Goal: Task Accomplishment & Management: Complete application form

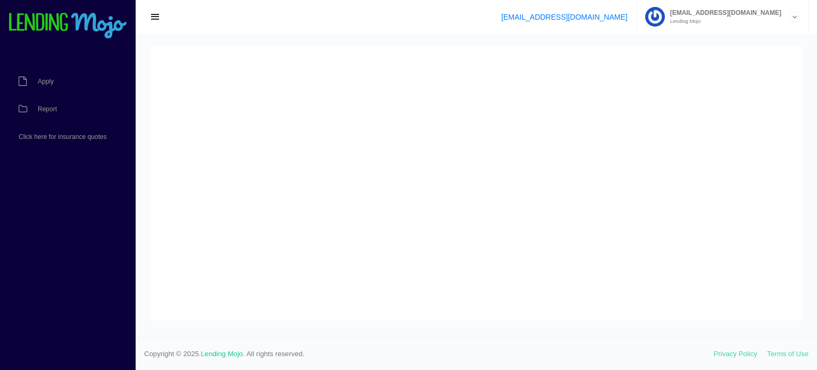
click at [49, 112] on span "Report" at bounding box center [47, 109] width 19 height 6
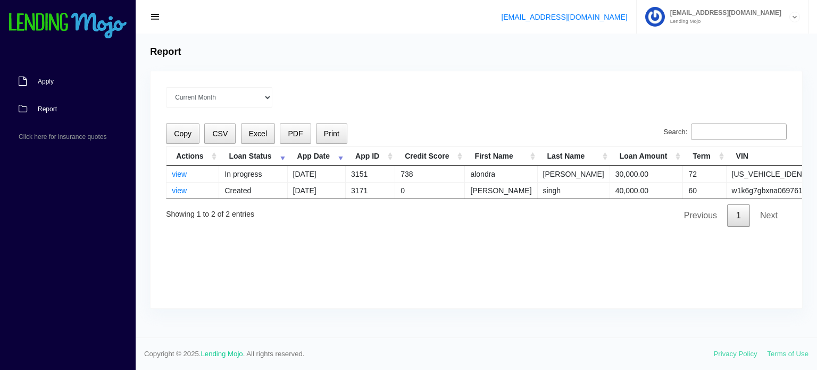
click at [40, 78] on span "Apply" at bounding box center [46, 81] width 16 height 6
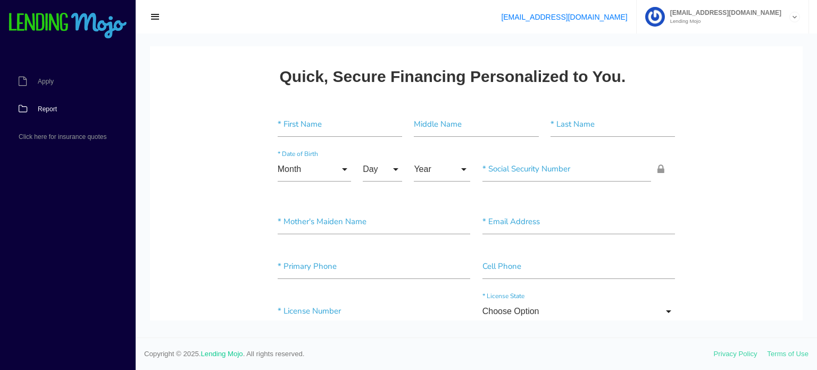
click at [42, 111] on span "Report" at bounding box center [47, 109] width 19 height 6
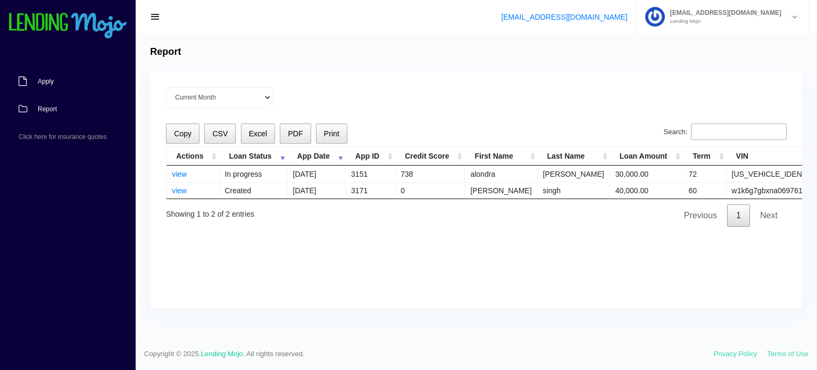
click at [48, 84] on span "Apply" at bounding box center [46, 81] width 16 height 6
click at [178, 138] on button "Copy" at bounding box center [183, 133] width 34 height 21
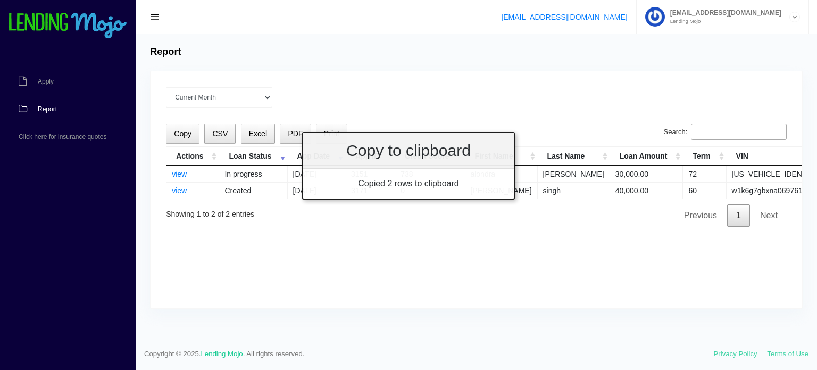
click at [314, 223] on div "Copy CSV Excel PDF Print Search: Actions Loan Status App Date App ID Credit Sco…" at bounding box center [476, 174] width 621 height 103
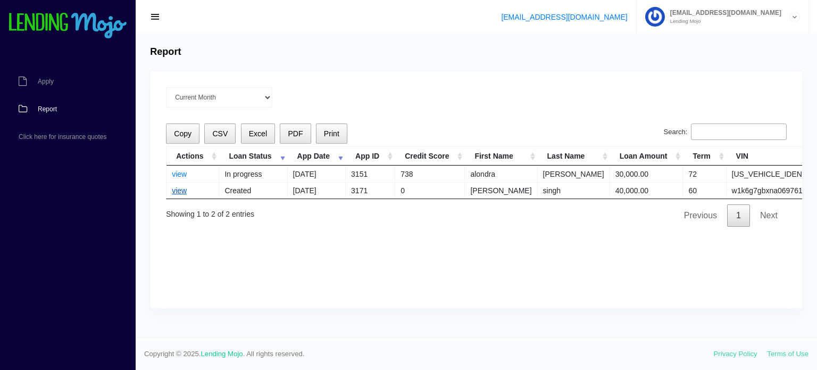
click at [178, 190] on link "view" at bounding box center [179, 190] width 15 height 9
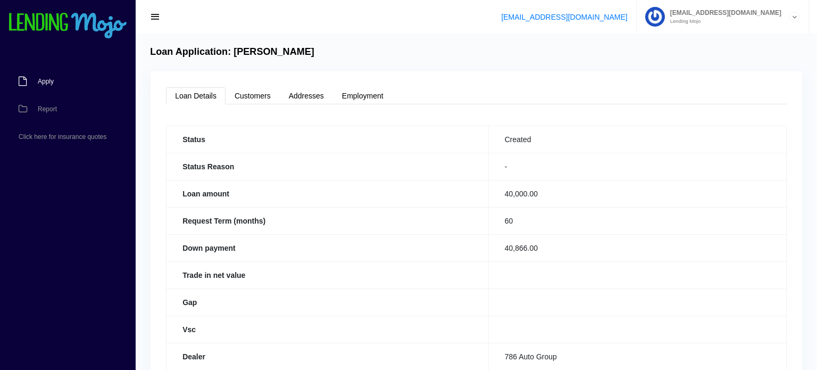
click at [47, 85] on span "Apply" at bounding box center [46, 81] width 16 height 6
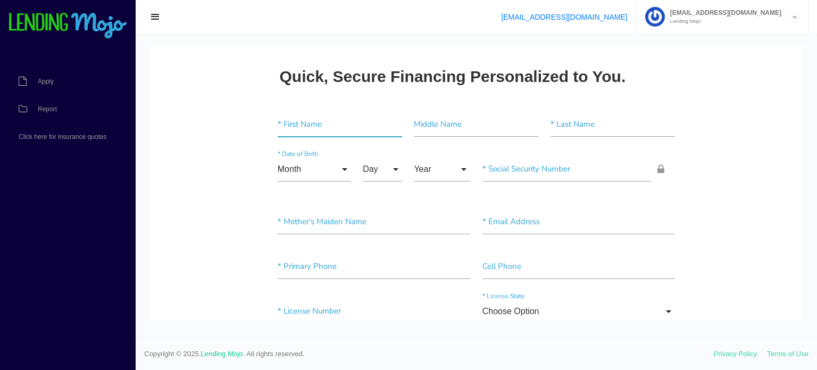
click at [289, 117] on input"] "text" at bounding box center [340, 124] width 124 height 24
type input"] "[PERSON_NAME]"
click at [434, 133] on input"] "text" at bounding box center [476, 124] width 124 height 24
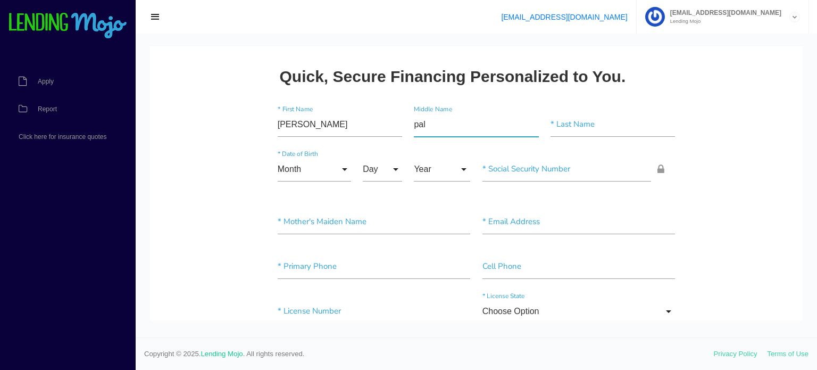
type input"] "pal"
click at [585, 125] on input"] "text" at bounding box center [612, 124] width 124 height 24
type input"] "singh"
click at [345, 171] on input "Month" at bounding box center [314, 169] width 73 height 24
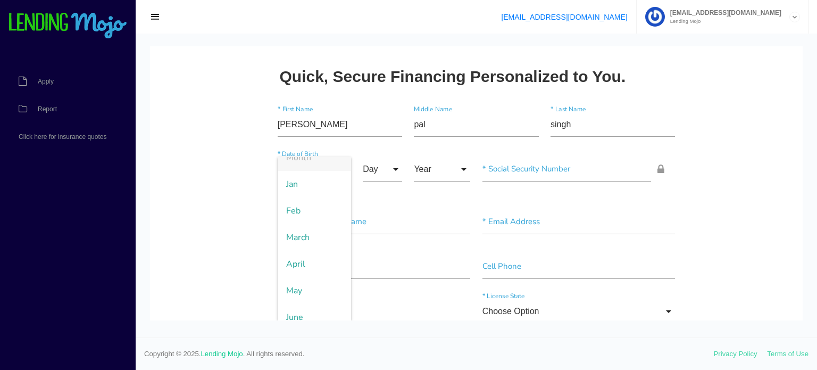
scroll to position [13, 0]
click at [319, 256] on span "April" at bounding box center [314, 263] width 73 height 27
type input "April"
click at [395, 168] on input "Day" at bounding box center [382, 169] width 39 height 24
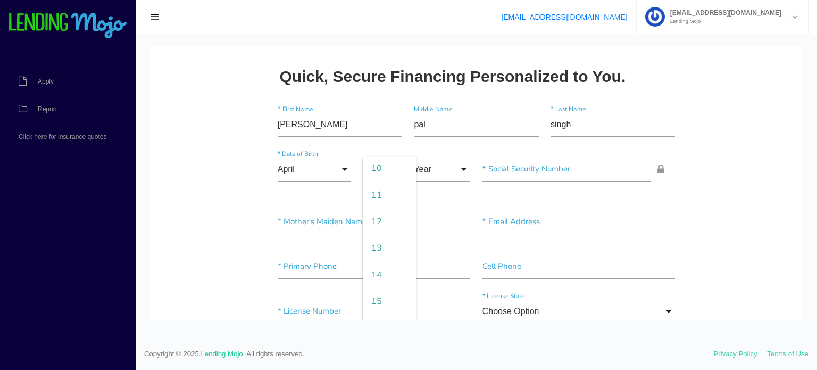
scroll to position [268, 0]
click at [393, 196] on span "11" at bounding box center [389, 195] width 53 height 27
type input "11"
click at [463, 166] on input "Year" at bounding box center [442, 169] width 56 height 24
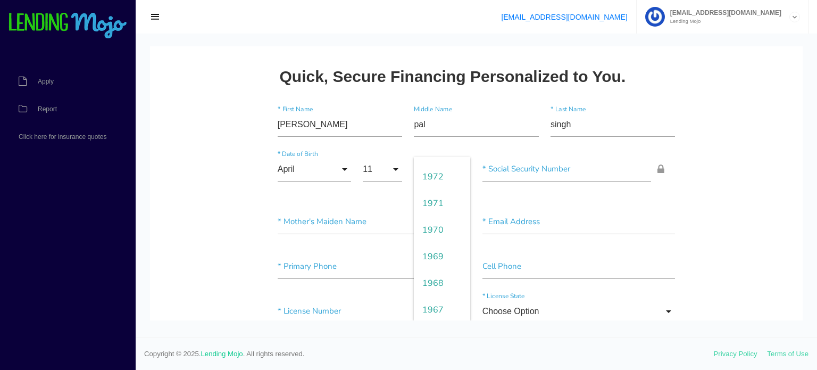
click at [425, 253] on span "1969" at bounding box center [442, 256] width 56 height 27
type input "1969"
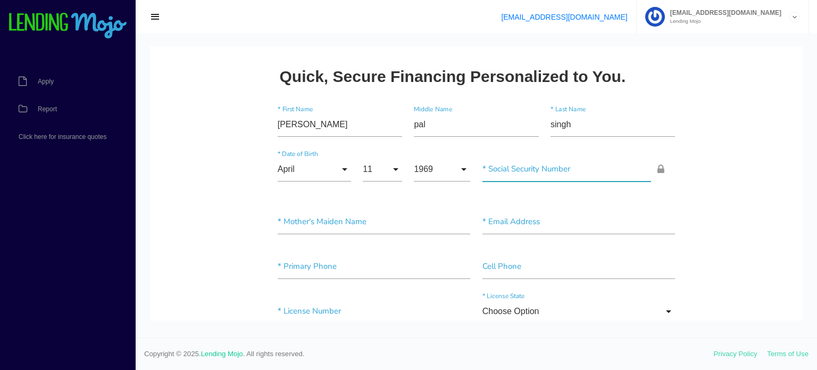
click at [527, 172] on input"] "text" at bounding box center [566, 169] width 169 height 24
type input"] "094-86-1155"
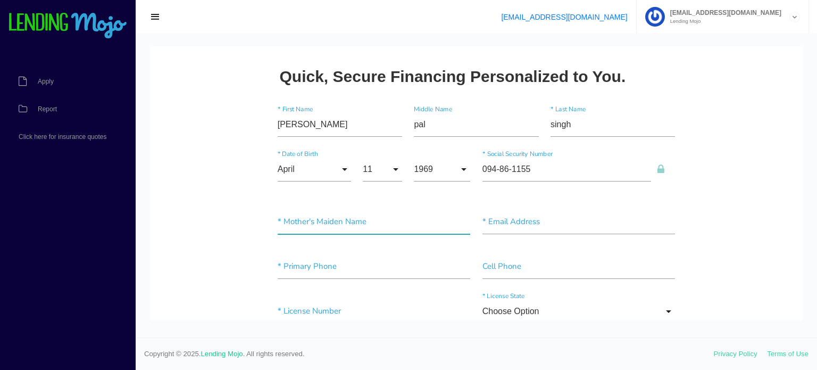
click at [347, 224] on input"] "text" at bounding box center [374, 222] width 193 height 24
type input"] "kaur"
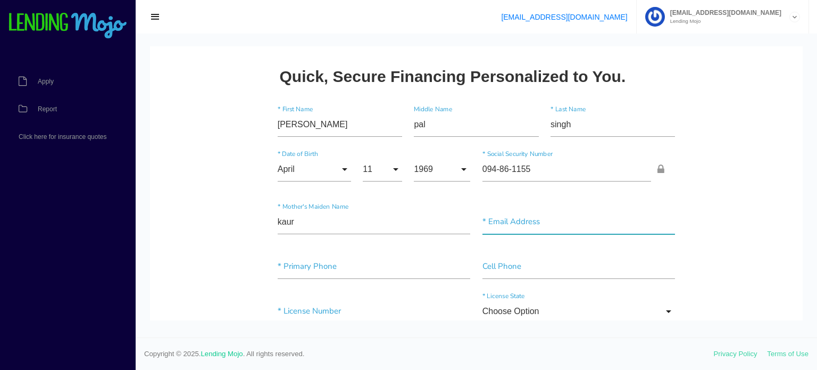
click at [503, 218] on input"] "text" at bounding box center [578, 222] width 193 height 24
type input"] "[PERSON_NAME][EMAIL_ADDRESS][DOMAIN_NAME]"
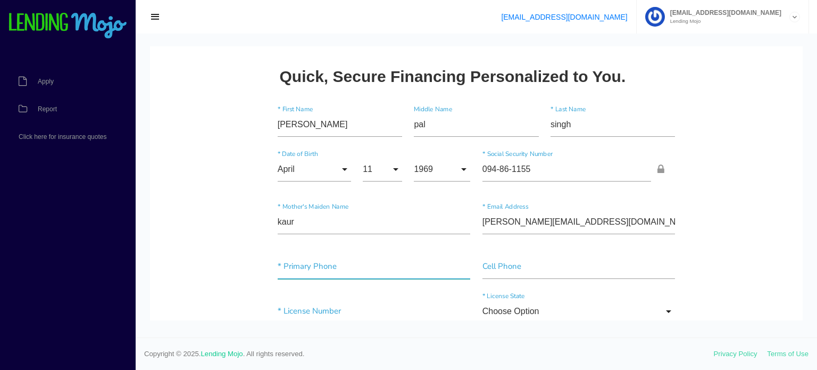
click at [306, 265] on input"] "text" at bounding box center [374, 266] width 193 height 24
type input"] "[PHONE_NUMBER]"
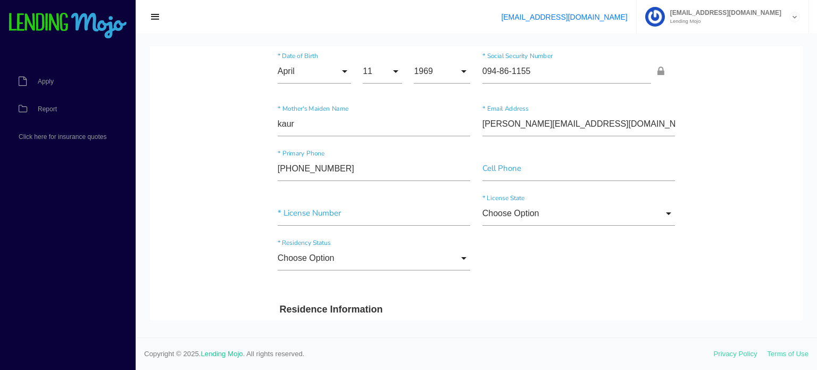
scroll to position [98, 0]
click at [296, 208] on input"] "text" at bounding box center [374, 213] width 193 height 24
type input"] "385563979"
click at [462, 257] on input "Choose Option" at bounding box center [374, 257] width 193 height 24
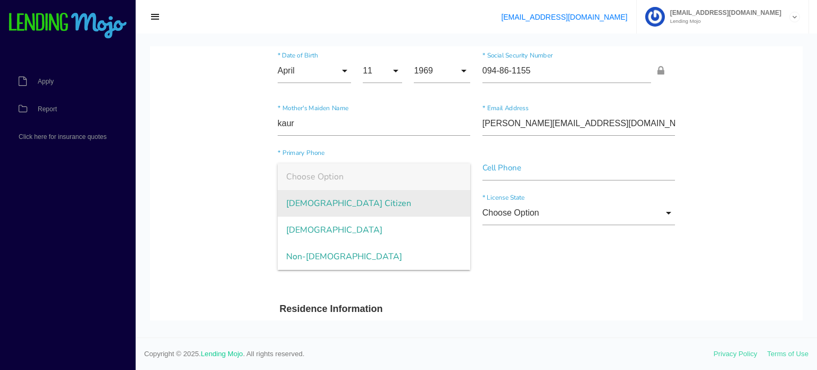
click at [405, 204] on span "[DEMOGRAPHIC_DATA] Citizen" at bounding box center [374, 203] width 193 height 27
type input "[DEMOGRAPHIC_DATA] Citizen"
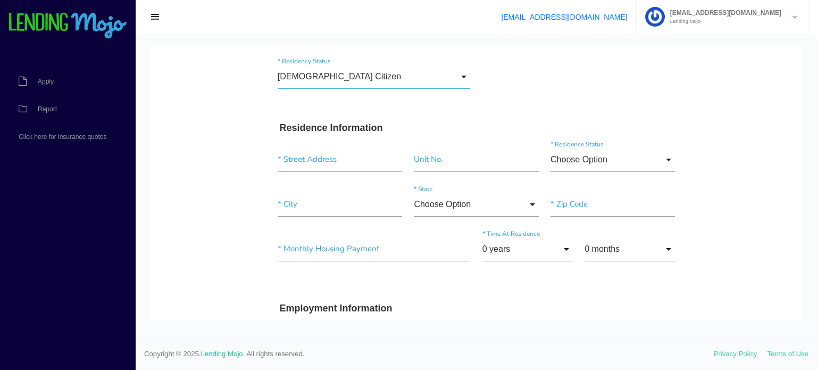
scroll to position [291, 0]
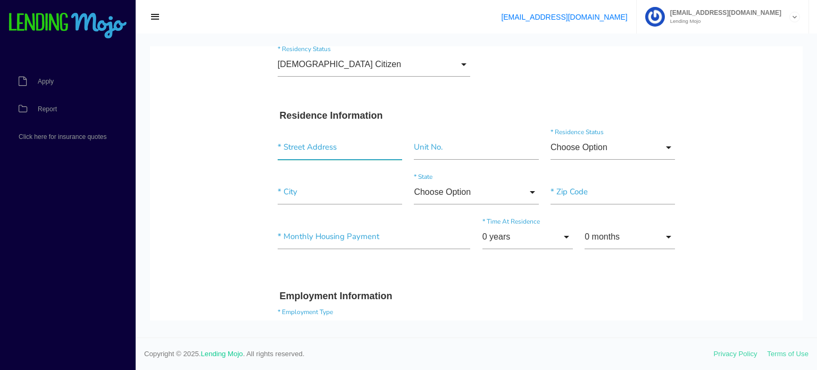
click at [301, 147] on input "text" at bounding box center [340, 147] width 124 height 24
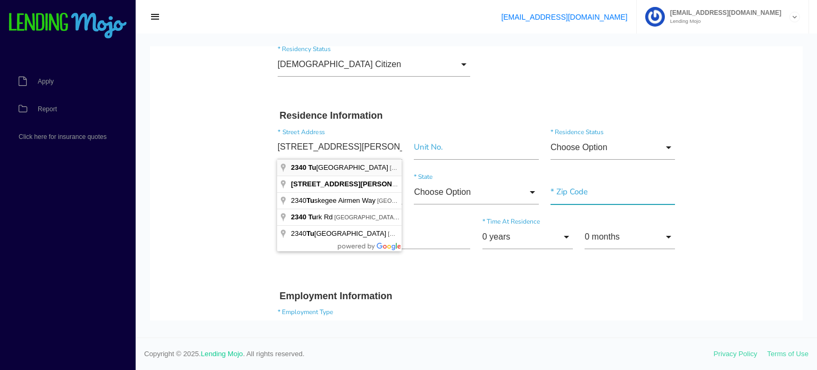
type input "[STREET_ADDRESS][PERSON_NAME]"
type input"] "10473"
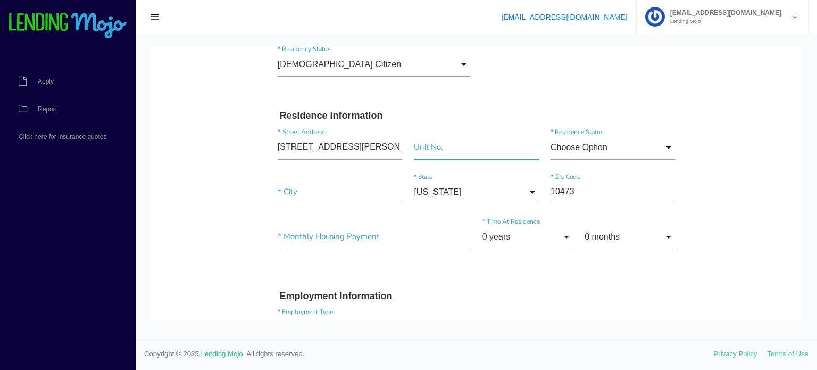
click at [441, 149] on input"] "text" at bounding box center [476, 147] width 124 height 24
type input"] "1"
click at [669, 146] on input "Choose Option" at bounding box center [612, 147] width 124 height 24
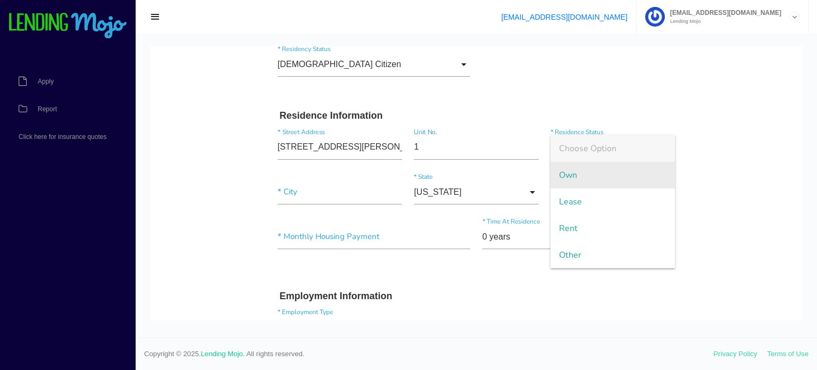
click at [632, 180] on span "Own" at bounding box center [612, 175] width 124 height 27
type input "Own"
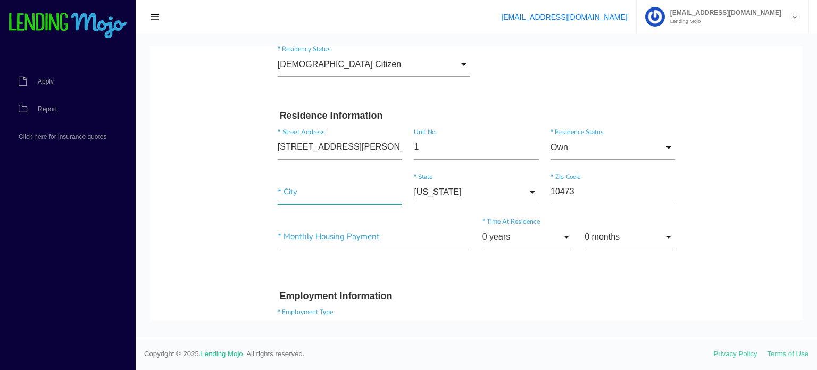
click at [331, 191] on input"] "text" at bounding box center [340, 192] width 124 height 24
type input"] "[GEOGRAPHIC_DATA]"
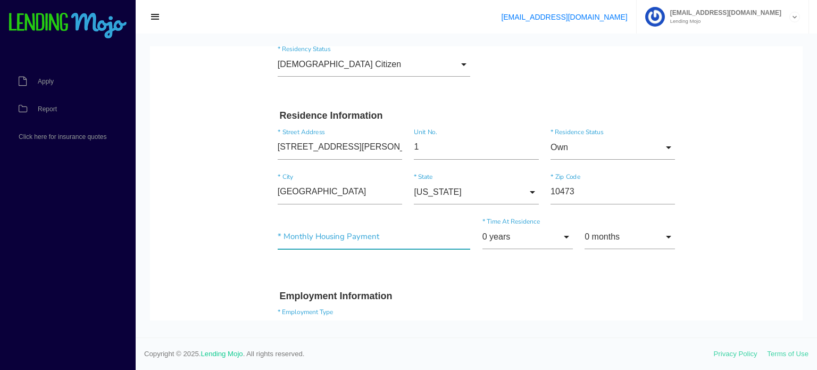
click at [316, 240] on input"] "text" at bounding box center [374, 236] width 193 height 24
click at [284, 233] on input"] "text" at bounding box center [374, 236] width 193 height 24
type input"] "$24,500.00"
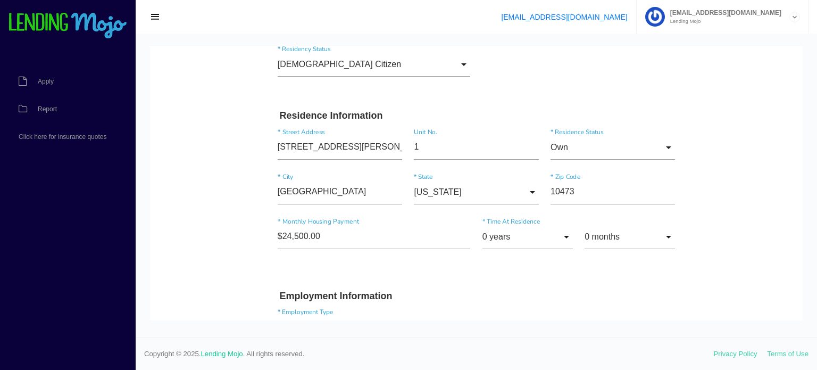
click at [565, 233] on input "0 years" at bounding box center [527, 236] width 90 height 24
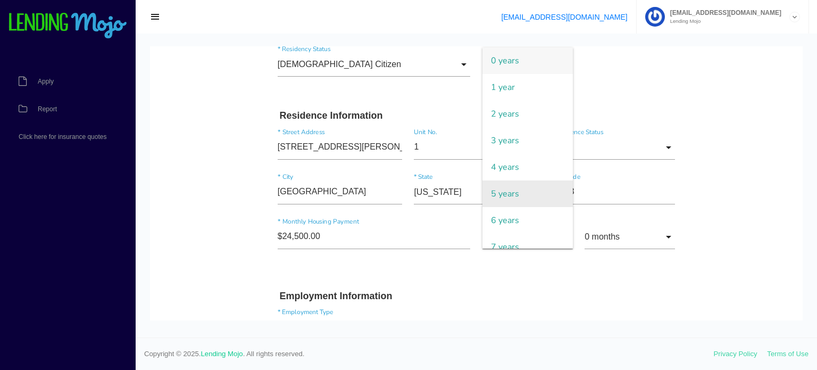
click at [524, 180] on span "5 years" at bounding box center [527, 193] width 90 height 27
type input "5 years"
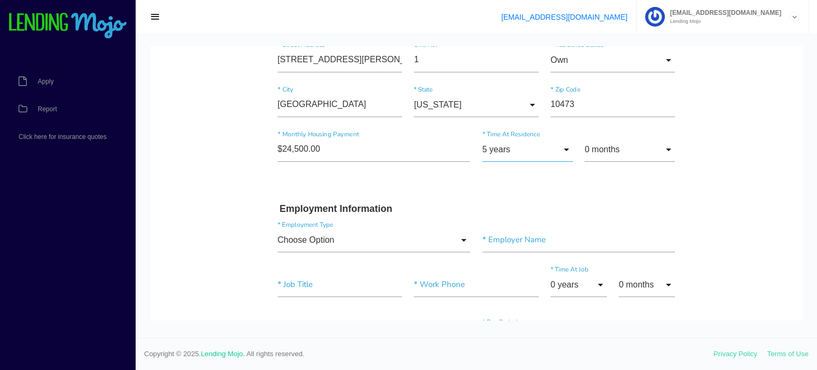
scroll to position [380, 0]
click at [372, 146] on input"] "$24,500.00" at bounding box center [374, 148] width 193 height 24
type input"] "$4,500.00"
click at [453, 167] on div "$4,500.00 * Monthly Housing Payment 5 years 0 years 1 year 2 years 3 years 4 ye…" at bounding box center [477, 154] width 410 height 53
click at [461, 237] on input "Choose Option" at bounding box center [374, 238] width 193 height 24
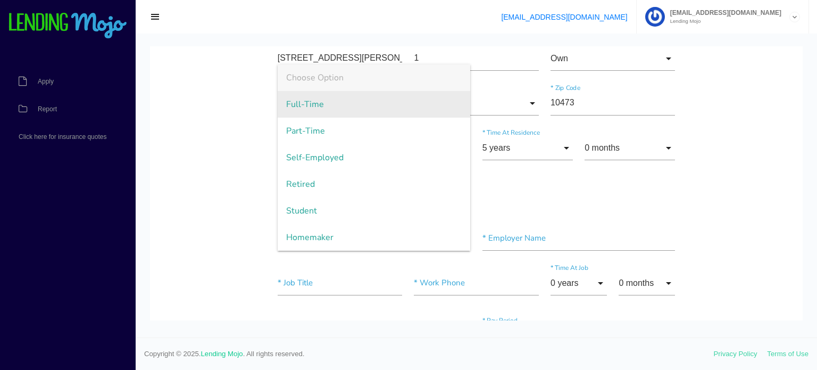
click at [426, 96] on span "Full-Time" at bounding box center [374, 104] width 193 height 27
type input "Full-Time"
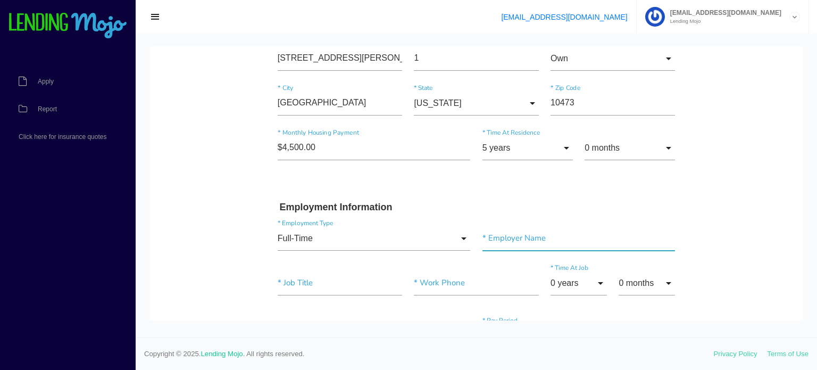
click at [527, 230] on input"] "text" at bounding box center [578, 238] width 193 height 24
type input"] "mg construction & painting"
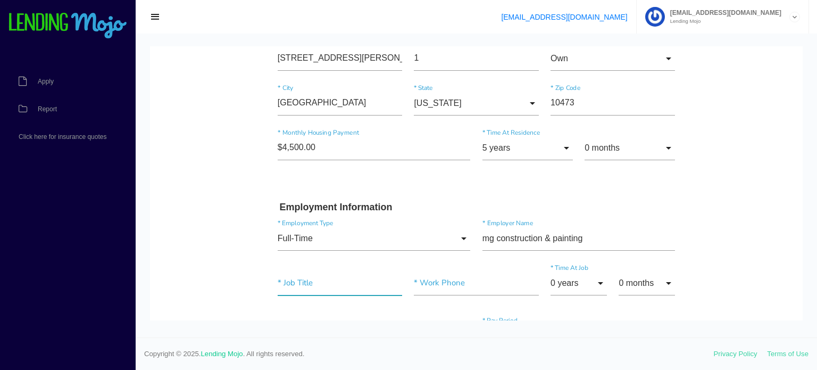
click at [328, 288] on input"] "text" at bounding box center [340, 283] width 124 height 24
type input"] "owner"
click at [437, 288] on input"] "text" at bounding box center [476, 283] width 124 height 24
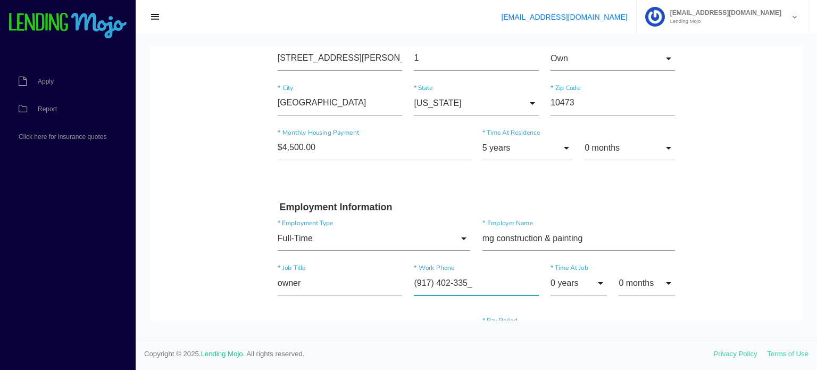
type input"] "[PHONE_NUMBER]"
click at [625, 328] on div at bounding box center [476, 186] width 681 height 304
click at [600, 279] on input "0 years" at bounding box center [578, 283] width 56 height 24
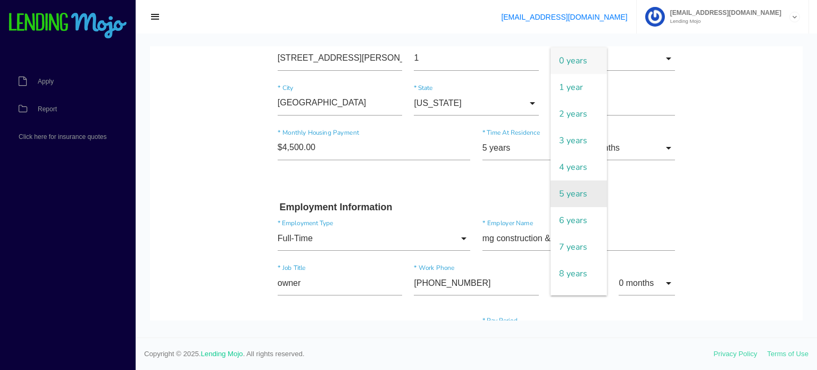
click at [571, 194] on span "5 years" at bounding box center [578, 193] width 56 height 27
type input "5 years"
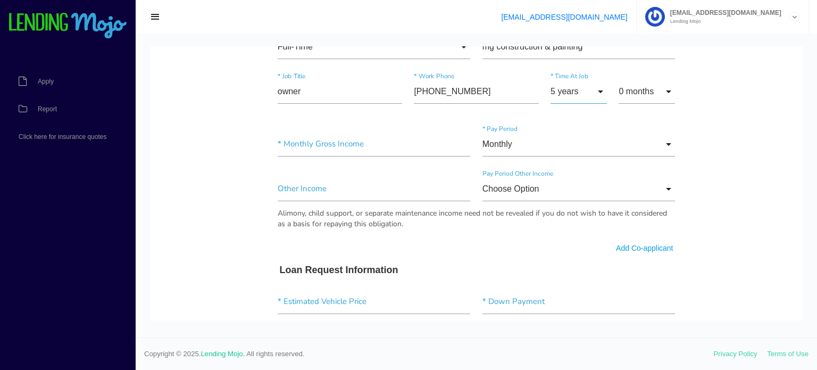
scroll to position [585, 0]
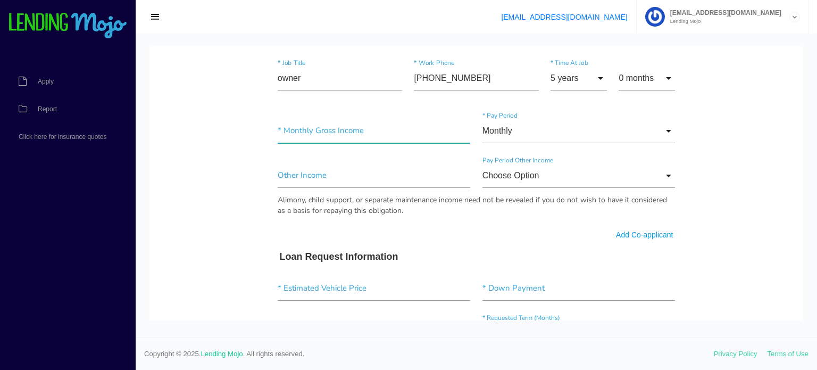
click at [318, 127] on input"] "text" at bounding box center [374, 131] width 193 height 24
click at [282, 130] on input"] "text" at bounding box center [374, 131] width 193 height 24
type input"] "$24,350.00"
click at [762, 203] on body "Quick, Secure Financing Personalized to You. [PERSON_NAME] * First Name pal Mid…" at bounding box center [476, 159] width 653 height 1397
click at [666, 172] on input "Choose Option" at bounding box center [578, 175] width 193 height 24
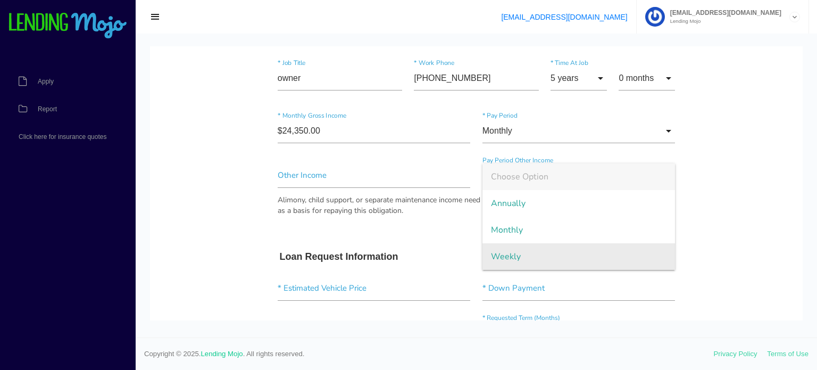
click at [611, 251] on span "Weekly" at bounding box center [578, 256] width 193 height 27
type input "Weekly"
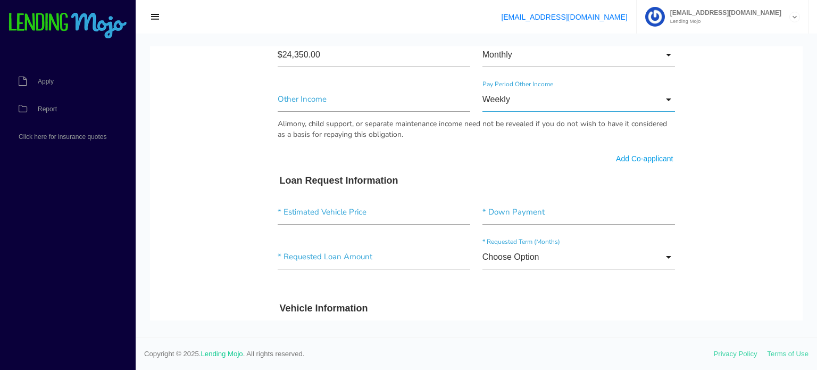
scroll to position [664, 0]
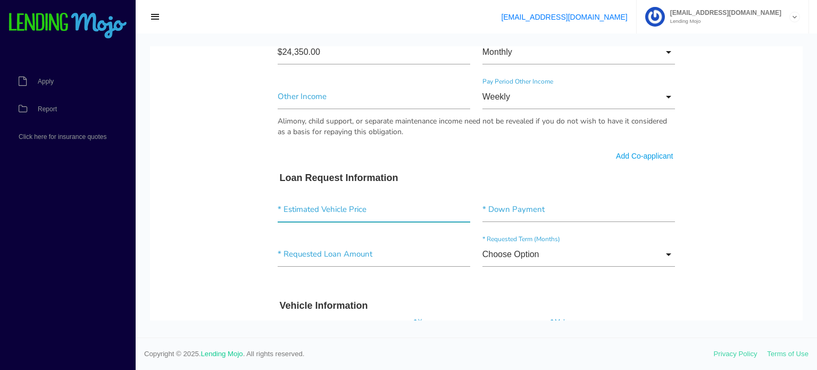
click at [294, 212] on input"] "text" at bounding box center [374, 209] width 193 height 24
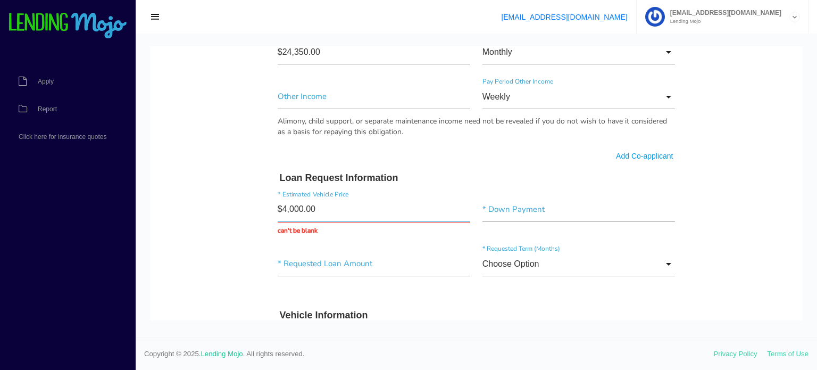
type input "$40,000.00"
click at [502, 219] on input"] "text" at bounding box center [578, 209] width 193 height 24
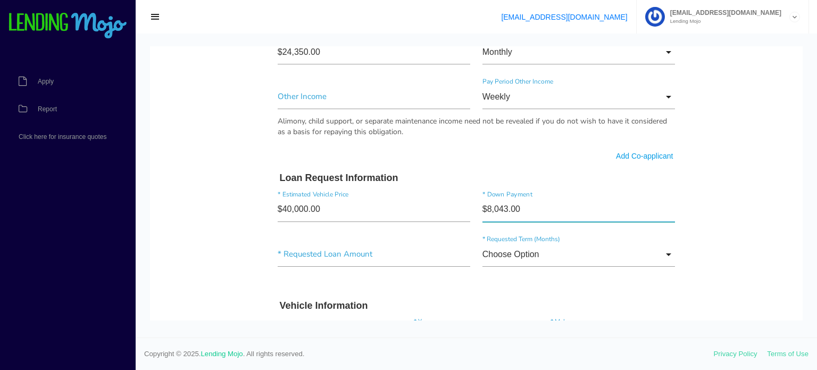
type input"] "$80,430.00"
click at [450, 328] on div at bounding box center [476, 186] width 681 height 304
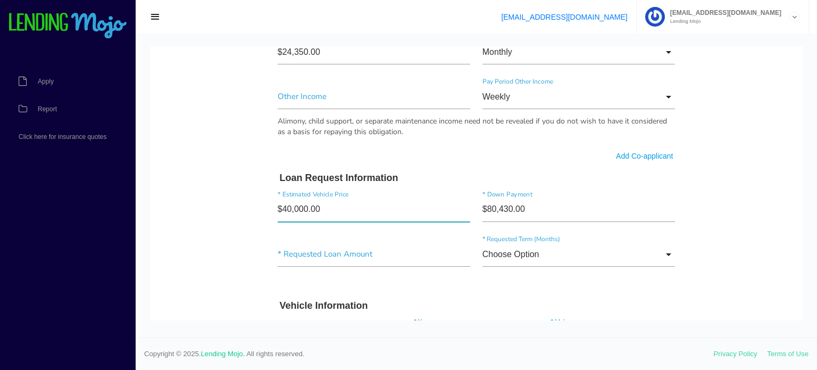
click at [330, 206] on input"] "$40,000.00" at bounding box center [374, 209] width 193 height 24
type input"] "$80,430.00"
click at [454, 302] on h3 "Vehicle Information" at bounding box center [477, 306] width 394 height 12
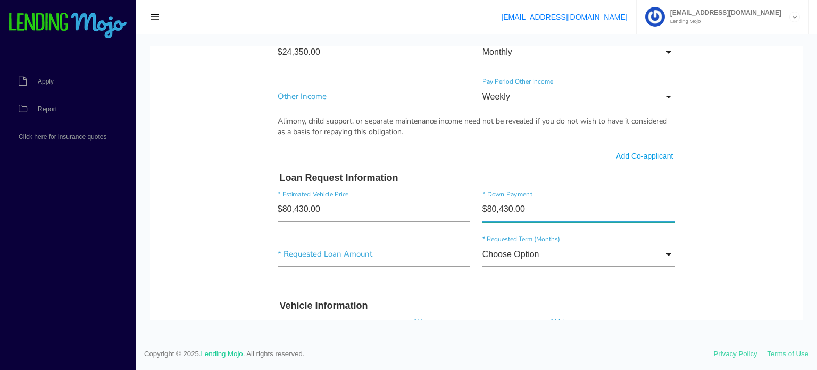
click at [527, 205] on input"] "$80,430.00" at bounding box center [578, 209] width 193 height 24
type input"] "$40,430.00"
click at [455, 337] on footer "Copyright © 2025. Lending Mojo . All rights reserved. Privacy Policy Terms of U…" at bounding box center [476, 353] width 681 height 32
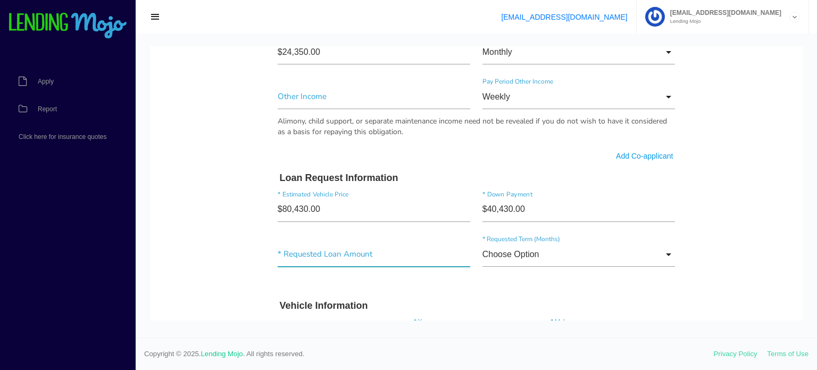
click at [283, 252] on input"] "text" at bounding box center [374, 254] width 193 height 24
type input"] "$40,000.00"
click at [673, 252] on input "Choose Option" at bounding box center [578, 254] width 193 height 24
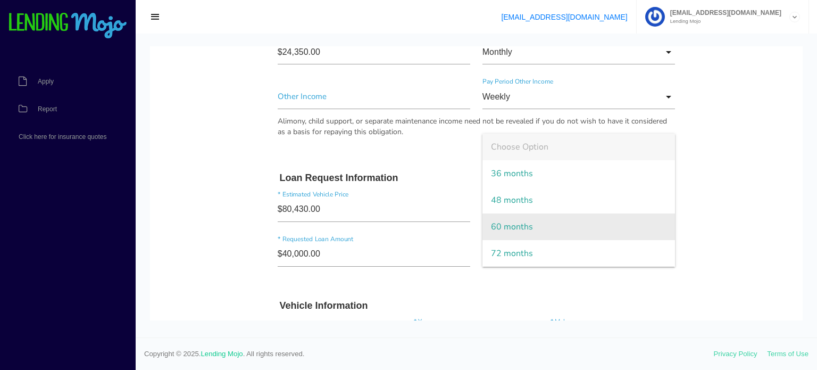
click at [588, 215] on span "60 months" at bounding box center [578, 226] width 193 height 27
type input "60 months"
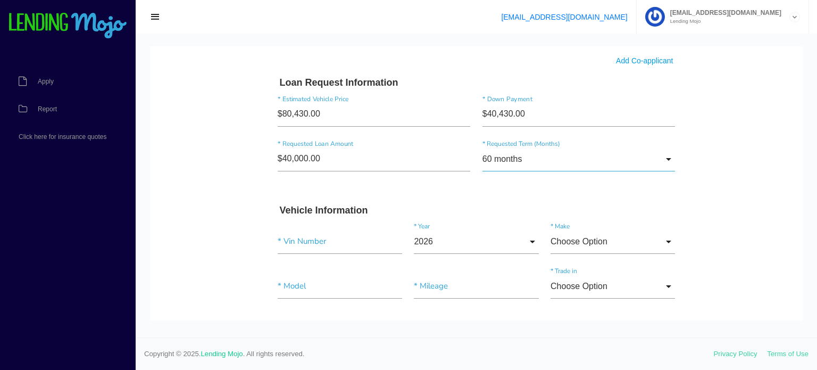
scroll to position [783, 0]
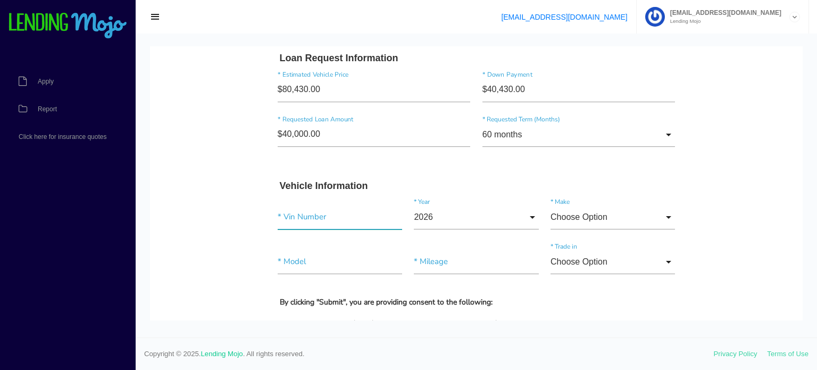
click at [308, 207] on input"] "text" at bounding box center [340, 217] width 124 height 24
type input"] "w1k6g7gbxna069761"
click at [532, 212] on input "2026" at bounding box center [476, 217] width 124 height 24
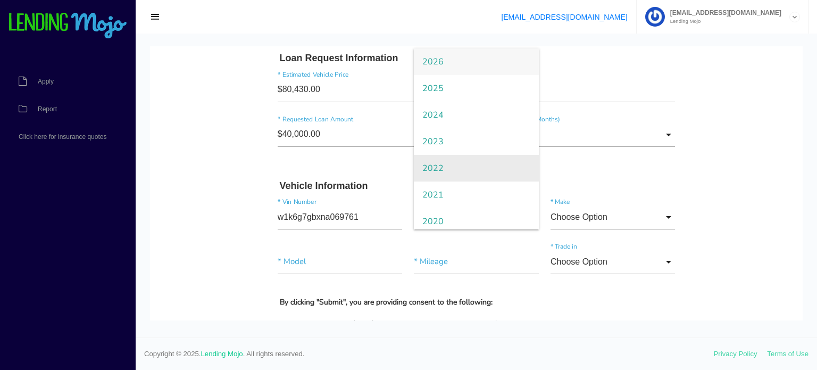
click at [483, 162] on span "2022" at bounding box center [476, 168] width 124 height 27
type input "2022"
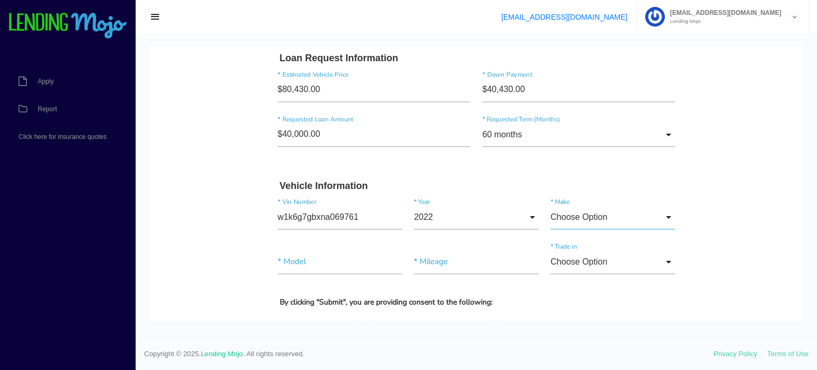
click at [666, 215] on input "Choose Option" at bounding box center [612, 217] width 124 height 24
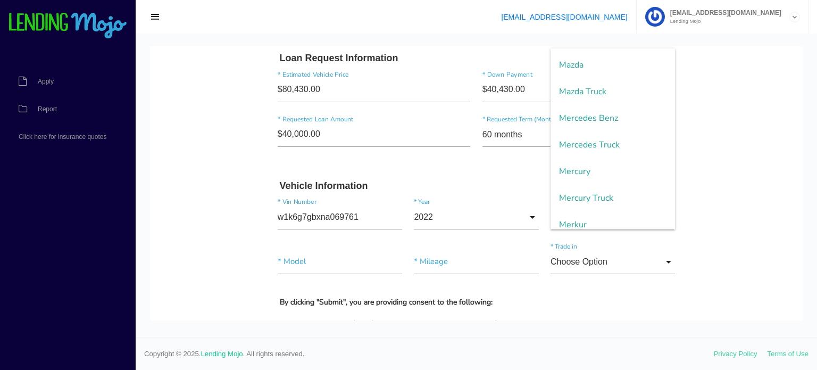
scroll to position [1512, 0]
click at [629, 119] on span "Mercedes Benz" at bounding box center [612, 119] width 124 height 27
type input "Mercedes Benz"
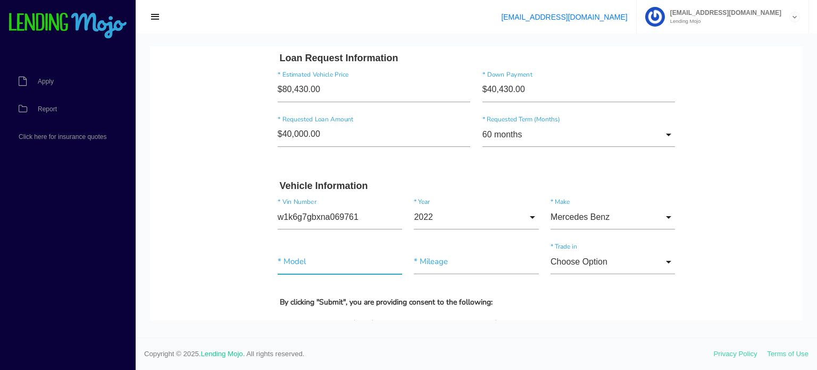
click at [311, 262] on input"] "text" at bounding box center [340, 261] width 124 height 24
type input"] "s580"
click at [460, 261] on input"] "text" at bounding box center [476, 261] width 124 height 24
type input"] "26,600"
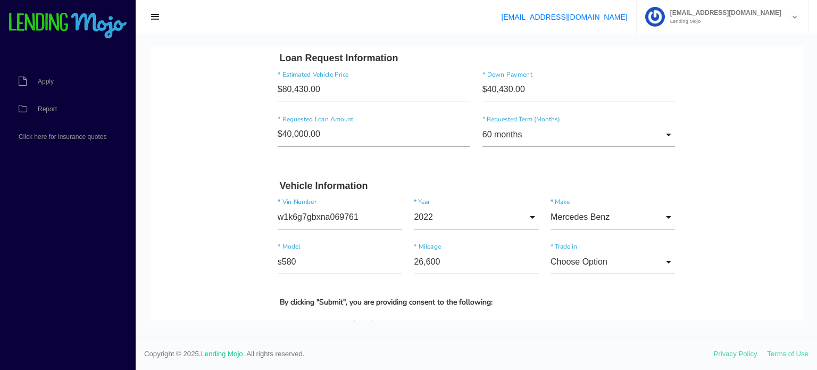
click at [670, 258] on input "Choose Option" at bounding box center [612, 261] width 124 height 24
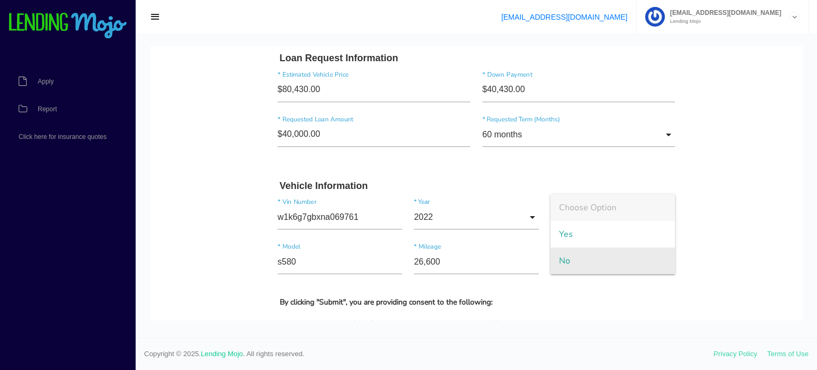
click at [639, 256] on span "No" at bounding box center [612, 260] width 124 height 27
type input "No"
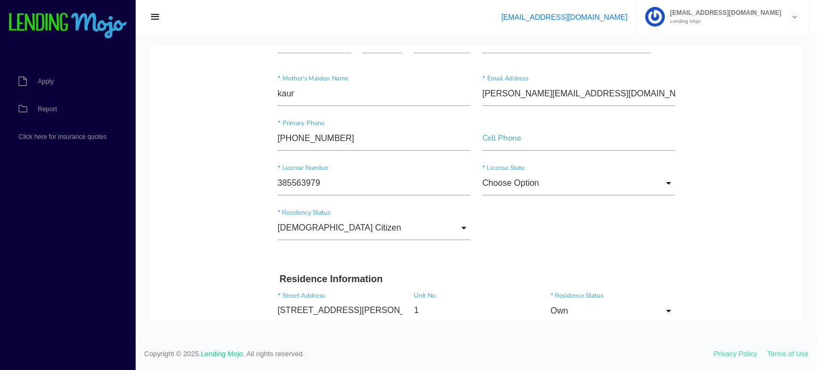
scroll to position [128, 0]
click at [668, 181] on input "Choose Option" at bounding box center [578, 183] width 193 height 24
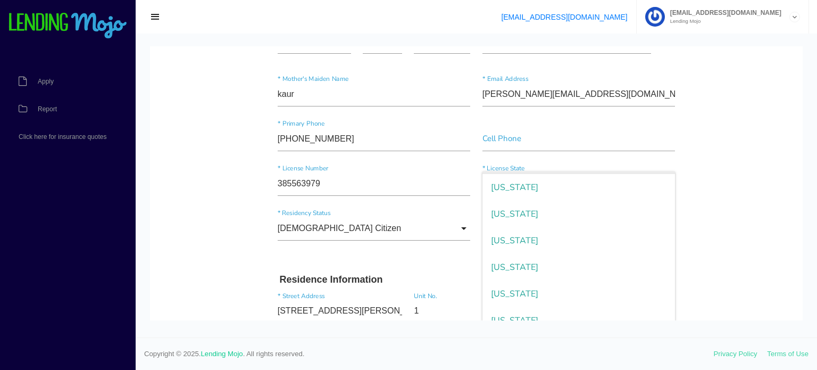
scroll to position [853, 0]
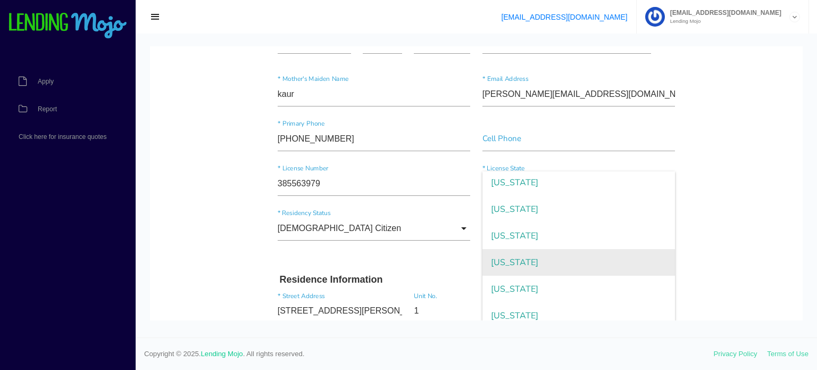
click at [594, 265] on span "[US_STATE]" at bounding box center [578, 262] width 193 height 27
type input "[US_STATE]"
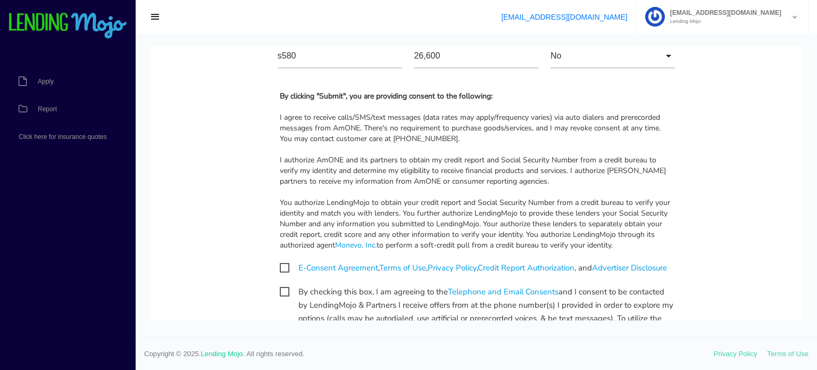
scroll to position [992, 0]
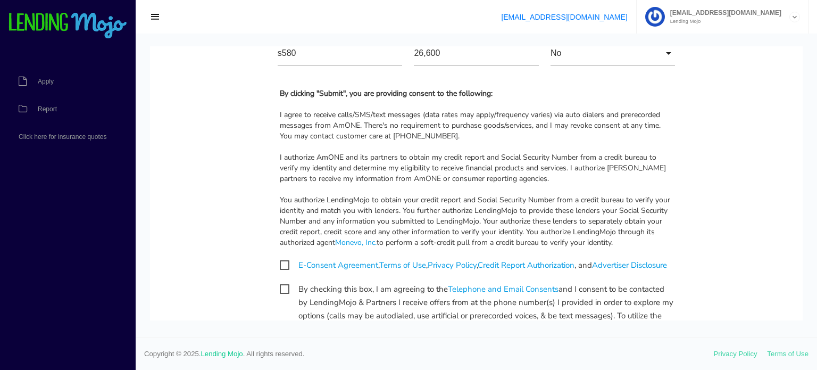
click at [285, 262] on span "E-Consent Agreement , Terms of Use , Privacy Policy , Credit Report Authorizati…" at bounding box center [473, 264] width 387 height 13
checkbox input "true"
click at [285, 296] on span "By checking this box, I am agreeing to the Telephone and Email Consents and I c…" at bounding box center [477, 288] width 394 height 13
checkbox input "true"
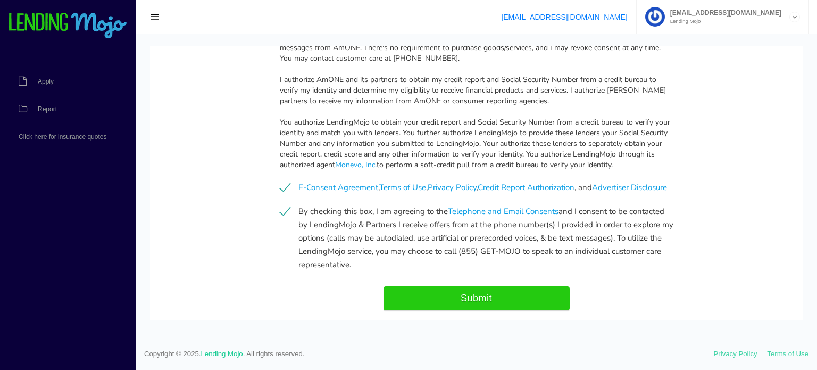
scroll to position [1069, 0]
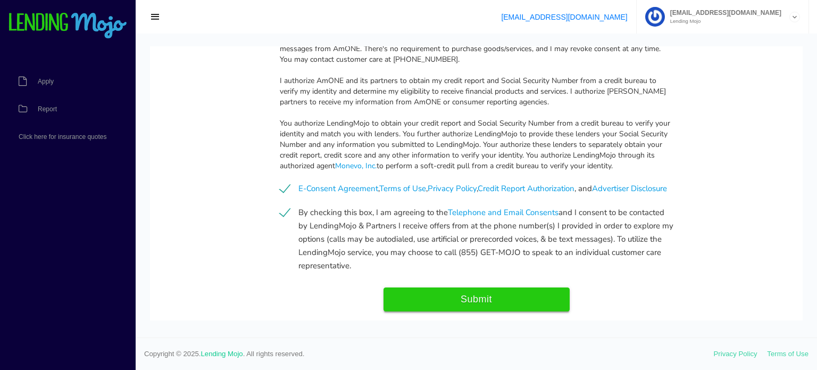
click at [490, 311] on input "Submit" at bounding box center [476, 299] width 186 height 24
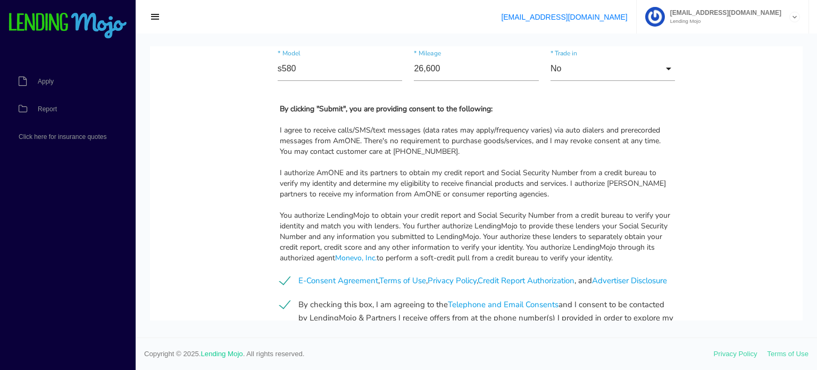
scroll to position [1134, 0]
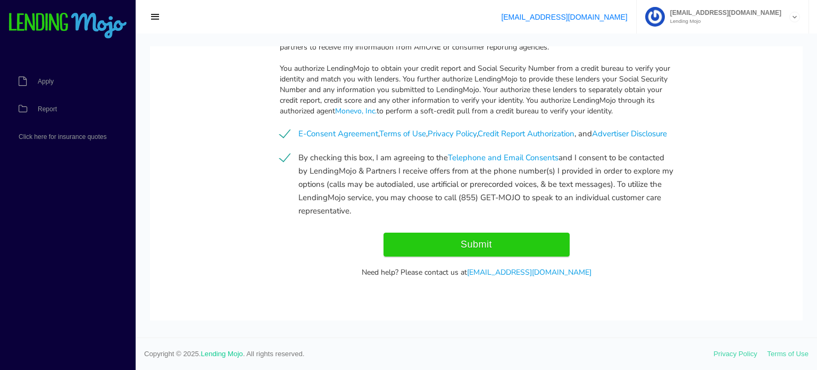
click at [466, 243] on input "Submit" at bounding box center [476, 244] width 186 height 24
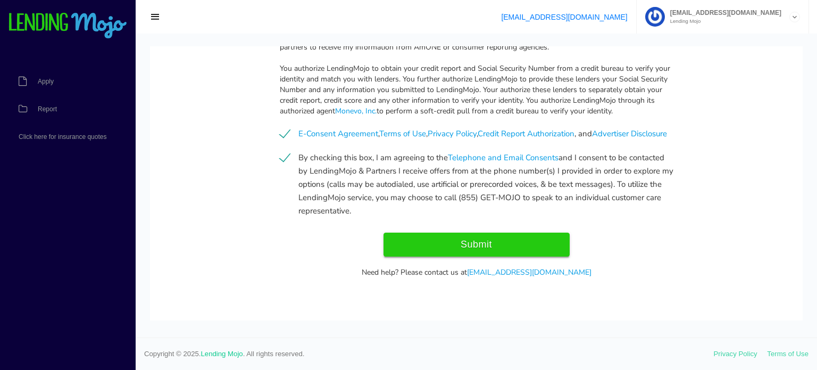
scroll to position [1126, 0]
click at [475, 252] on input "Submit" at bounding box center [476, 244] width 186 height 24
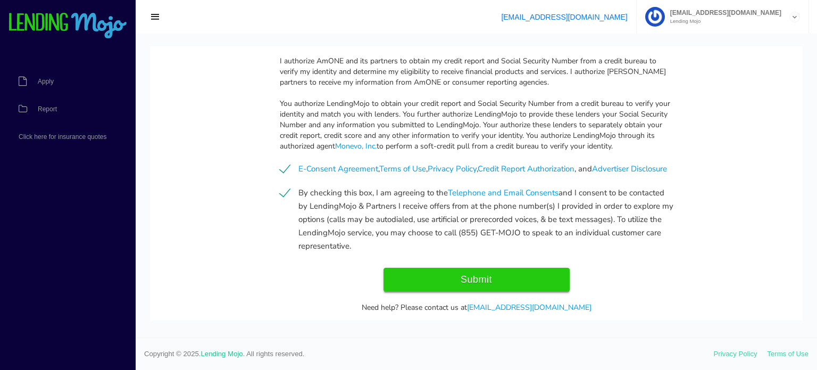
scroll to position [1134, 0]
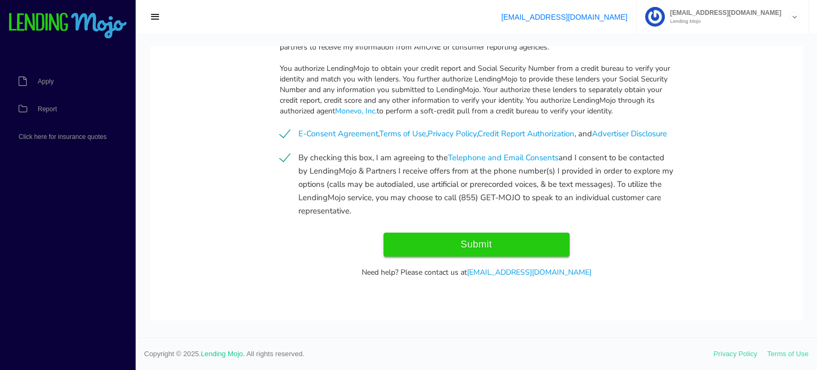
click at [472, 246] on input "Submit" at bounding box center [476, 244] width 186 height 24
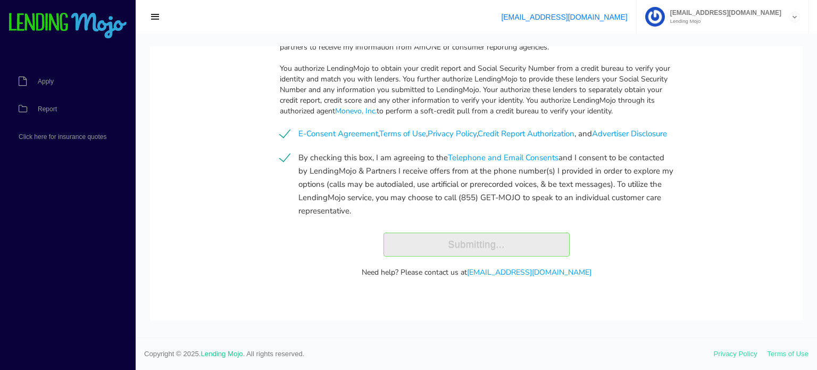
click at [472, 246] on div "Submitting..." at bounding box center [477, 244] width 410 height 24
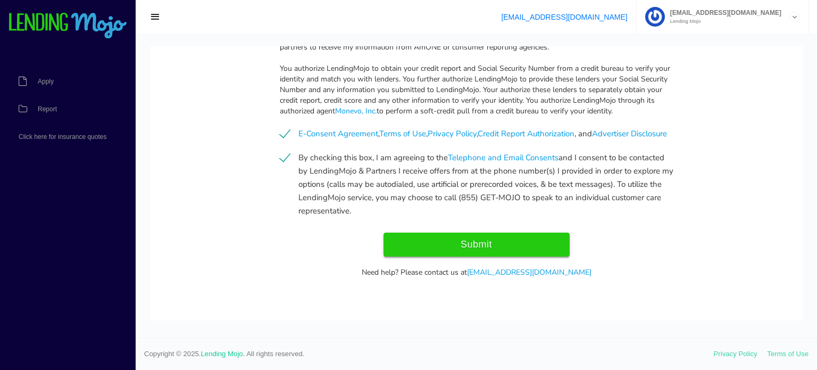
click at [472, 246] on input "Submit" at bounding box center [476, 244] width 186 height 24
click at [472, 248] on input "Submit" at bounding box center [476, 244] width 186 height 24
click at [468, 245] on input "Submit" at bounding box center [476, 244] width 186 height 24
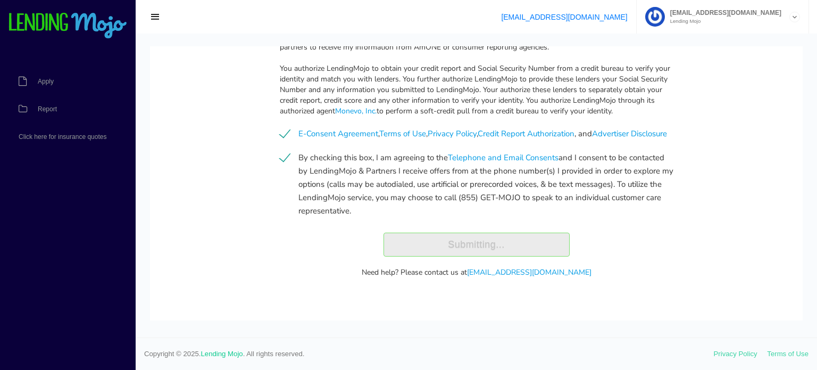
type input "Submit"
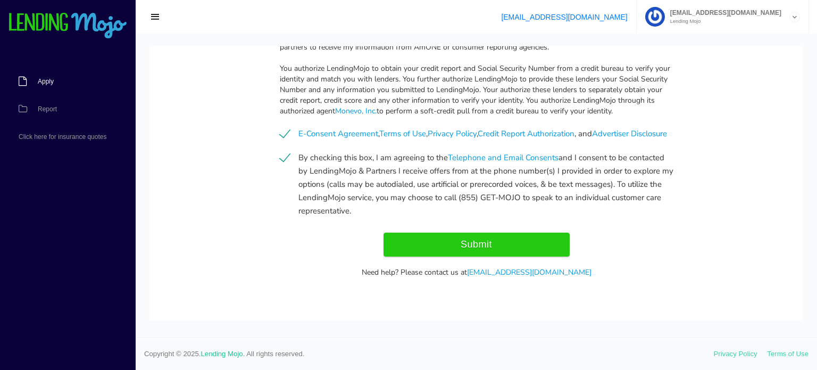
click at [43, 85] on span "Apply" at bounding box center [46, 81] width 16 height 6
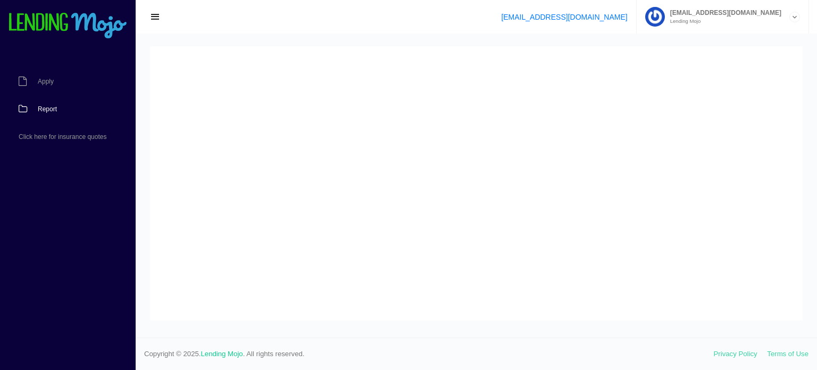
click at [45, 107] on span "Report" at bounding box center [47, 109] width 19 height 6
